Goal: Find contact information: Find contact information

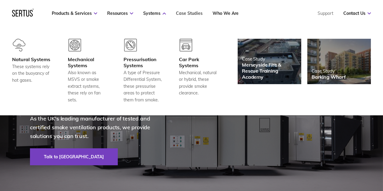
click at [195, 14] on link "Case Studies" at bounding box center [189, 13] width 27 height 5
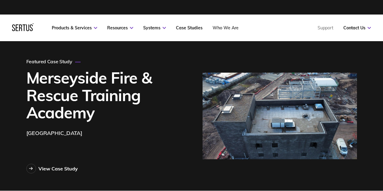
click at [227, 29] on link "Who We Are" at bounding box center [226, 27] width 26 height 5
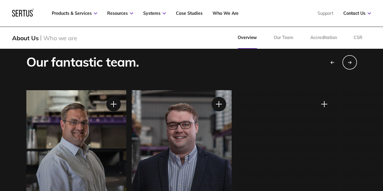
scroll to position [426, 0]
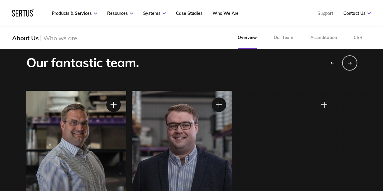
click at [347, 61] on div "Next slide" at bounding box center [349, 62] width 15 height 15
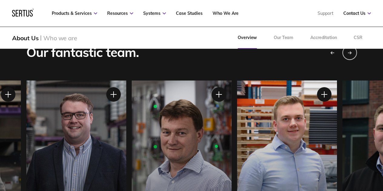
scroll to position [437, 0]
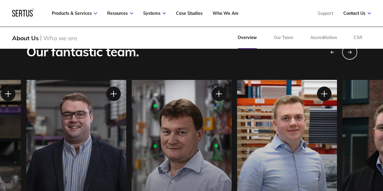
click at [353, 53] on div "Next slide" at bounding box center [349, 51] width 15 height 15
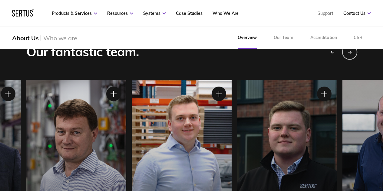
click at [353, 53] on div "Next slide" at bounding box center [349, 51] width 15 height 15
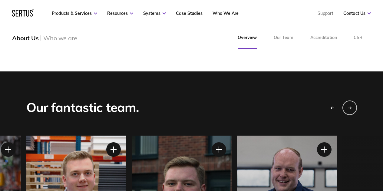
scroll to position [381, 0]
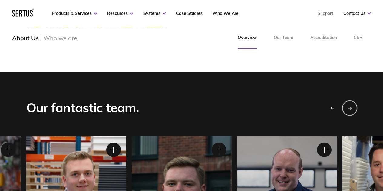
click at [351, 112] on div "Next slide" at bounding box center [349, 107] width 15 height 15
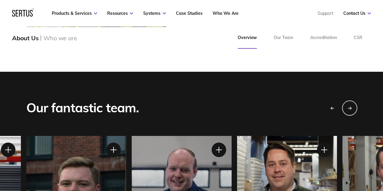
click at [351, 112] on div "Next slide" at bounding box center [349, 107] width 15 height 15
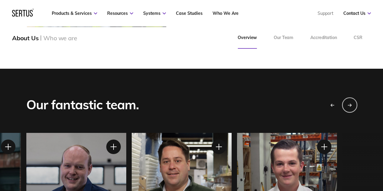
scroll to position [383, 0]
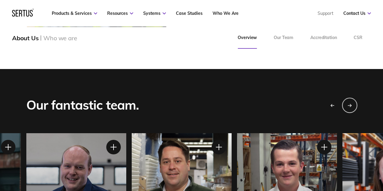
click at [351, 102] on div "Next slide" at bounding box center [349, 105] width 15 height 15
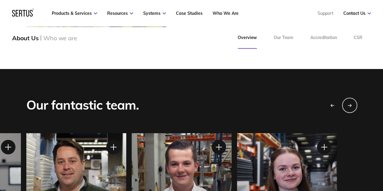
click at [351, 102] on div "Next slide" at bounding box center [349, 105] width 15 height 15
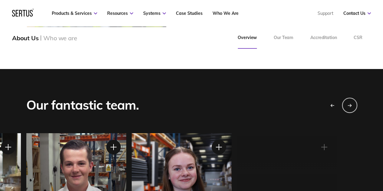
click at [351, 102] on div "Next slide" at bounding box center [349, 105] width 15 height 15
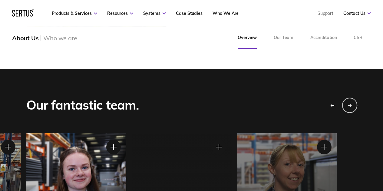
click at [351, 102] on div "Next slide" at bounding box center [349, 105] width 15 height 15
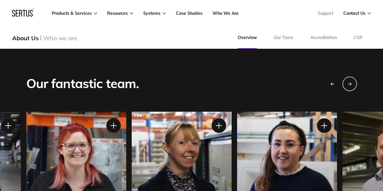
scroll to position [402, 0]
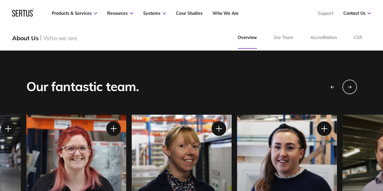
click at [338, 91] on div at bounding box center [341, 87] width 32 height 15
click at [334, 88] on icon "Previous slide" at bounding box center [332, 87] width 4 height 4
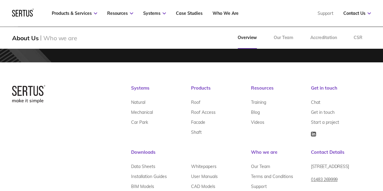
scroll to position [1899, 0]
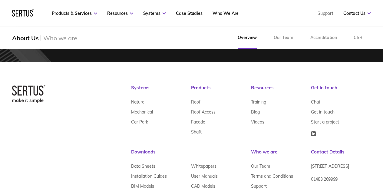
click at [321, 164] on span "[STREET_ADDRESS]" at bounding box center [330, 166] width 38 height 5
drag, startPoint x: 321, startPoint y: 157, endPoint x: 362, endPoint y: 163, distance: 41.8
click at [349, 164] on span "[STREET_ADDRESS]" at bounding box center [330, 166] width 38 height 5
copy span "[STREET_ADDRESS]"
